Goal: Task Accomplishment & Management: Complete application form

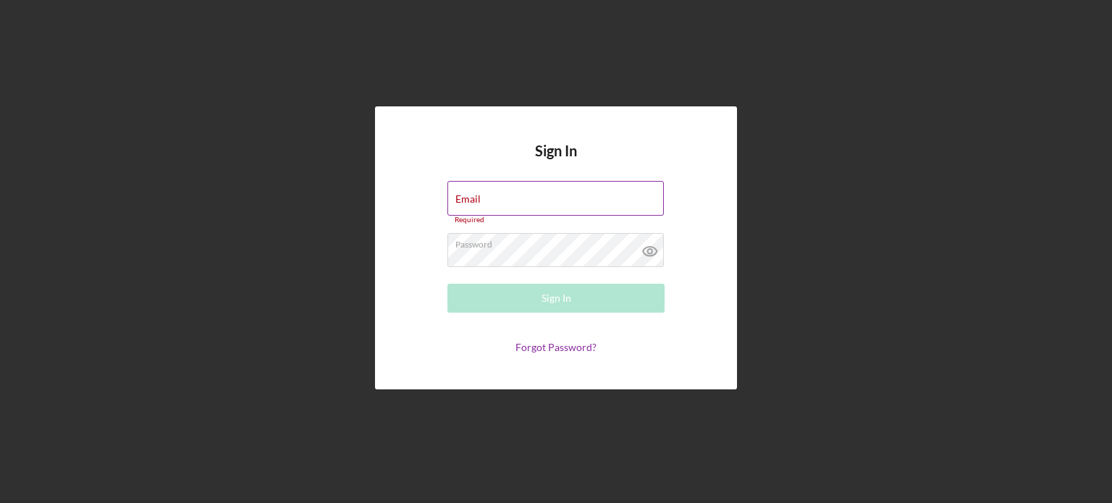
click at [547, 203] on input "Email" at bounding box center [555, 198] width 216 height 35
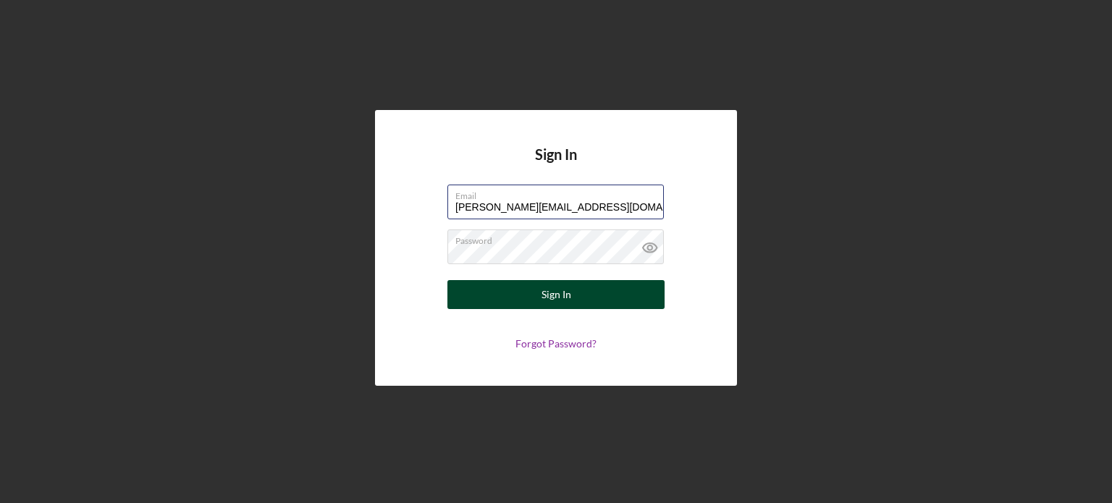
type input "[PERSON_NAME][EMAIL_ADDRESS][DOMAIN_NAME]"
click at [565, 293] on div "Sign In" at bounding box center [556, 294] width 30 height 29
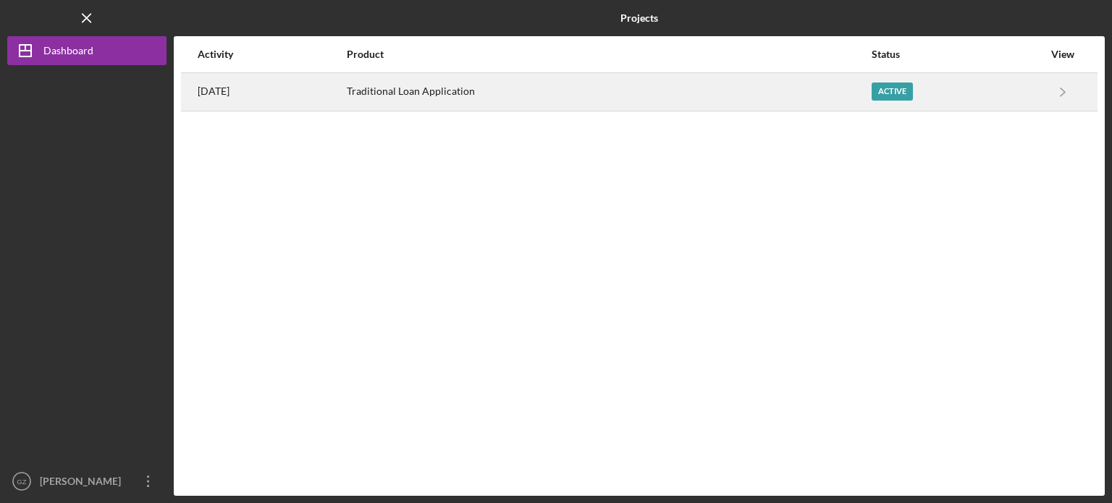
click at [911, 92] on div "Active" at bounding box center [891, 92] width 41 height 18
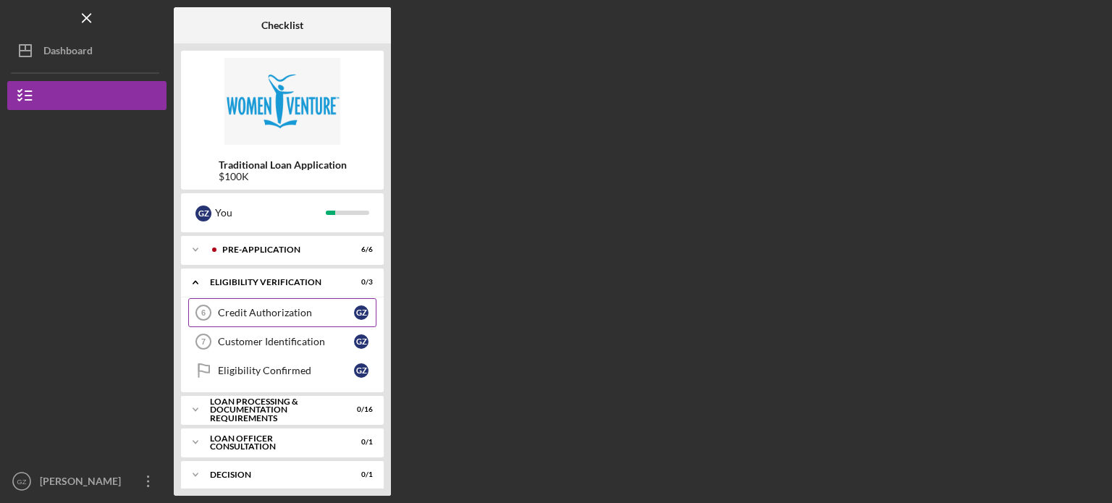
click at [277, 319] on link "Credit Authorization 6 Credit Authorization G Z" at bounding box center [282, 312] width 188 height 29
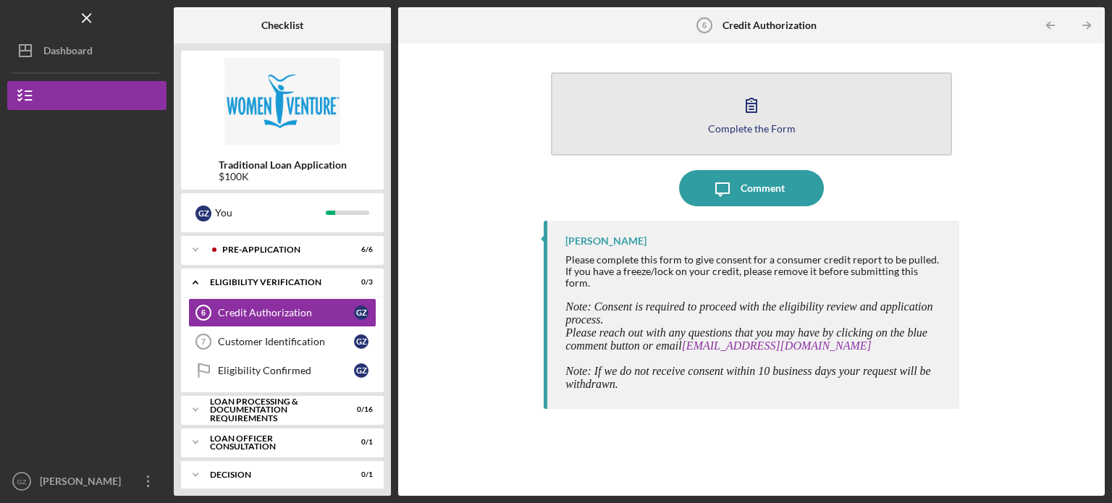
click at [750, 123] on div "Complete the Form" at bounding box center [752, 128] width 88 height 11
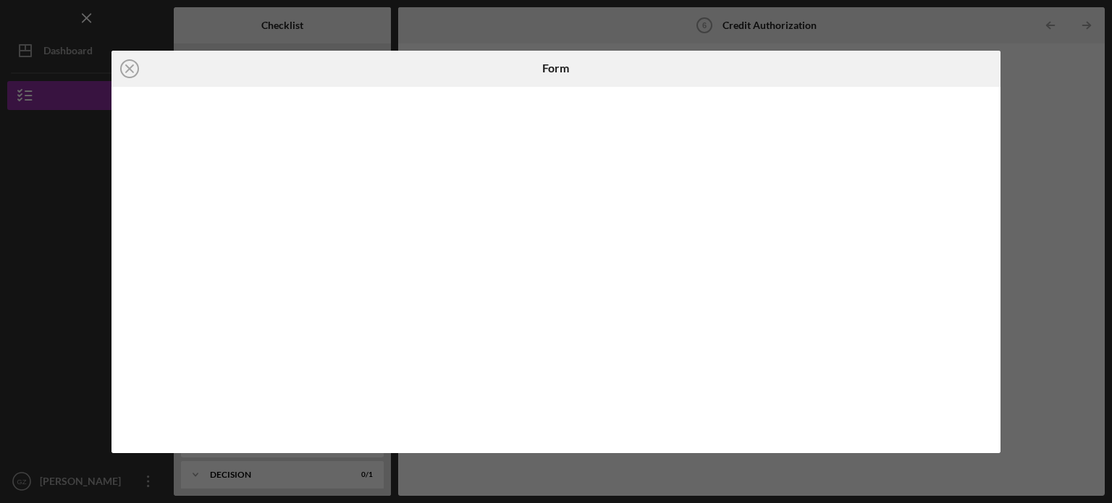
drag, startPoint x: 135, startPoint y: 72, endPoint x: 250, endPoint y: 33, distance: 121.3
click at [138, 72] on icon "Icon/Close" at bounding box center [129, 69] width 36 height 36
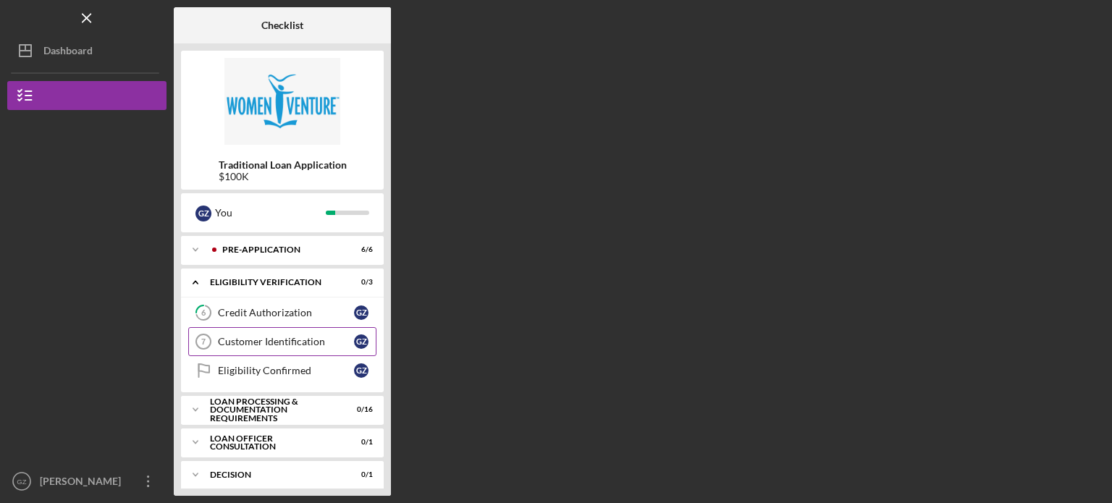
click at [266, 342] on div "Customer Identification" at bounding box center [286, 342] width 136 height 12
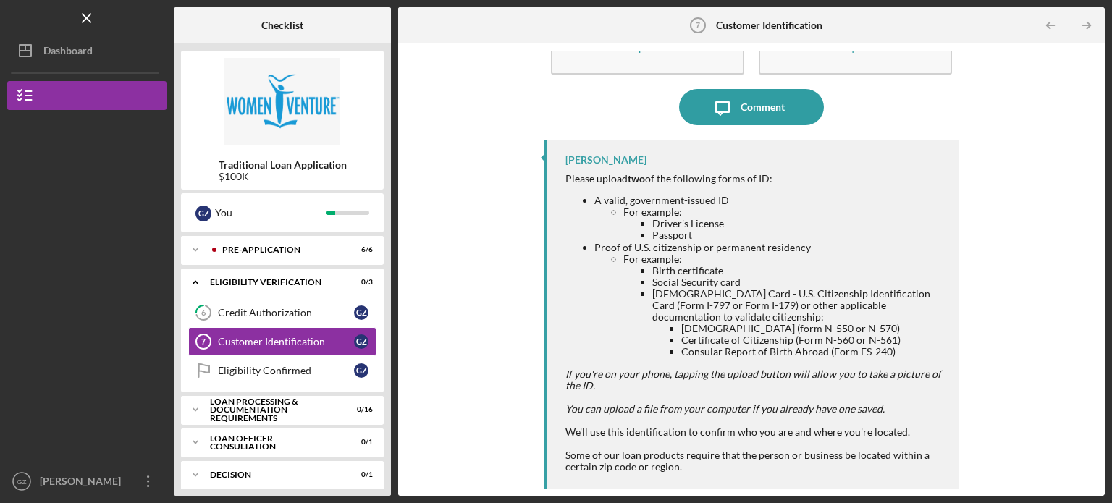
scroll to position [83, 0]
click at [277, 376] on div "Eligibility Confirmed" at bounding box center [286, 371] width 136 height 12
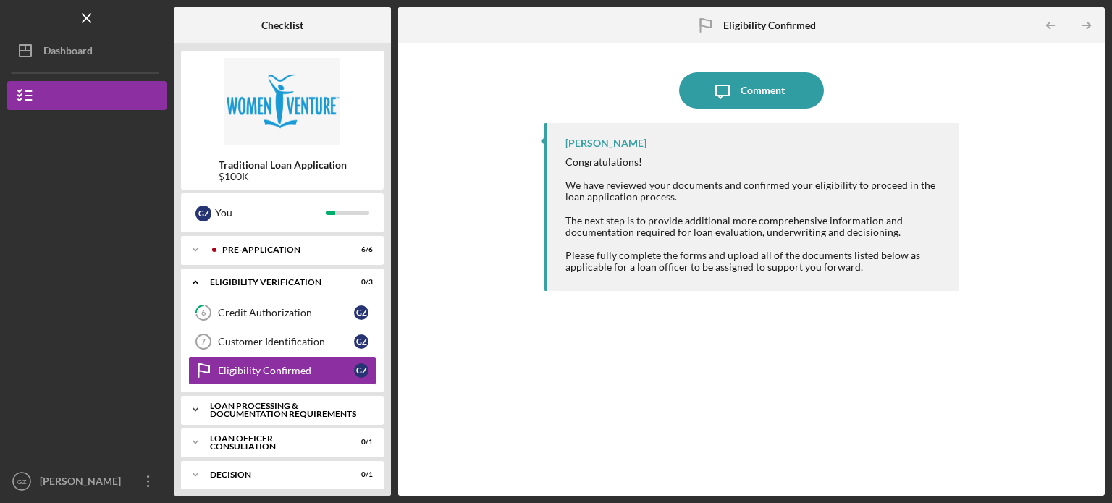
click at [273, 414] on div "Loan Processing & Documentation Requirements" at bounding box center [288, 410] width 156 height 17
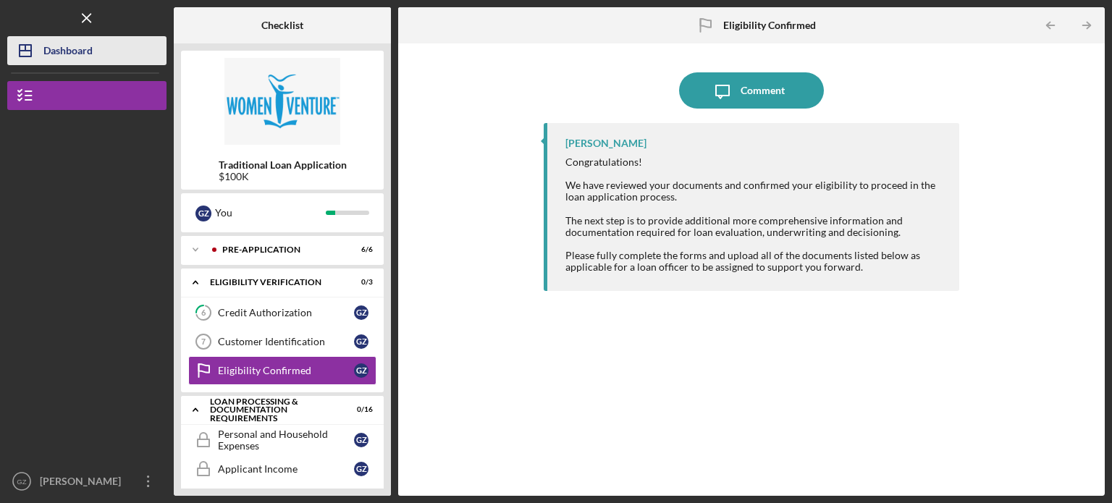
click at [76, 46] on div "Dashboard" at bounding box center [67, 52] width 49 height 33
